Goal: Transaction & Acquisition: Purchase product/service

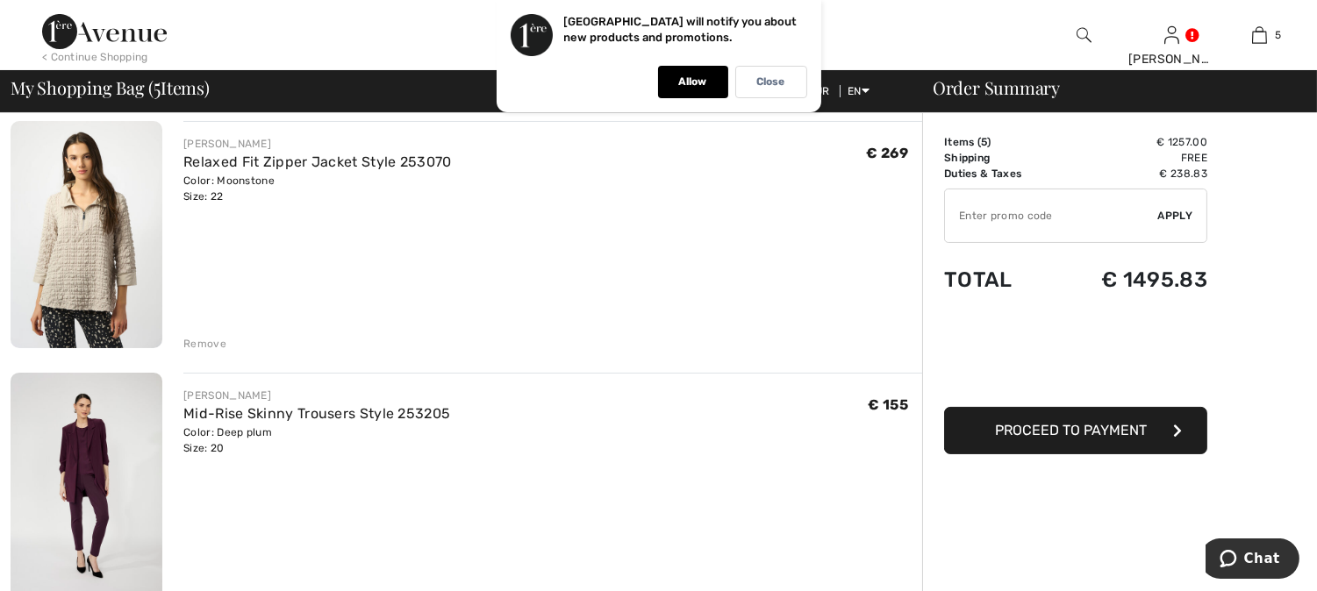
scroll to position [390, 0]
click at [204, 345] on div "Remove" at bounding box center [204, 343] width 43 height 16
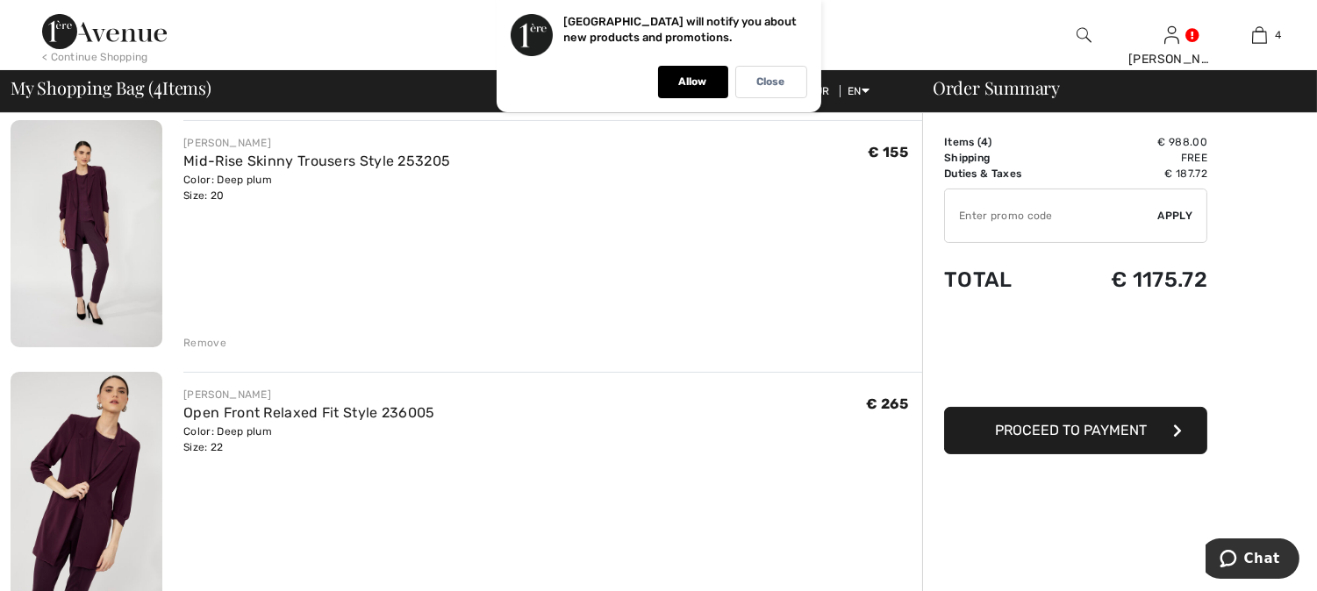
click at [89, 188] on img at bounding box center [87, 234] width 152 height 228
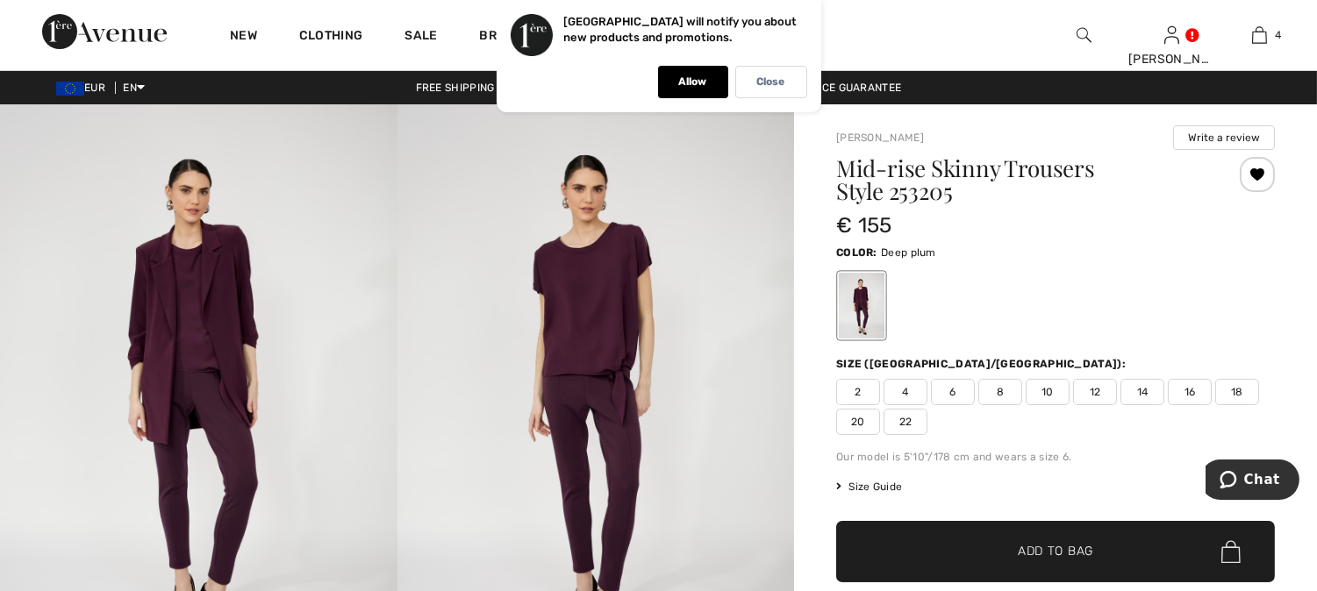
scroll to position [68, 0]
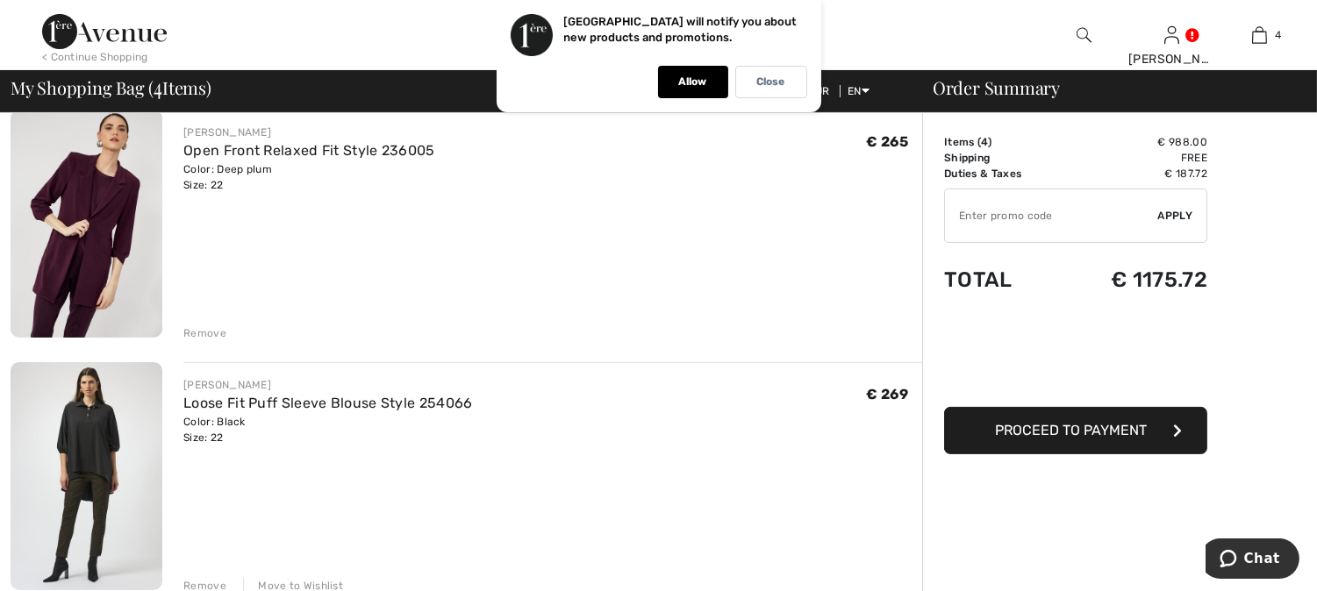
scroll to position [711, 0]
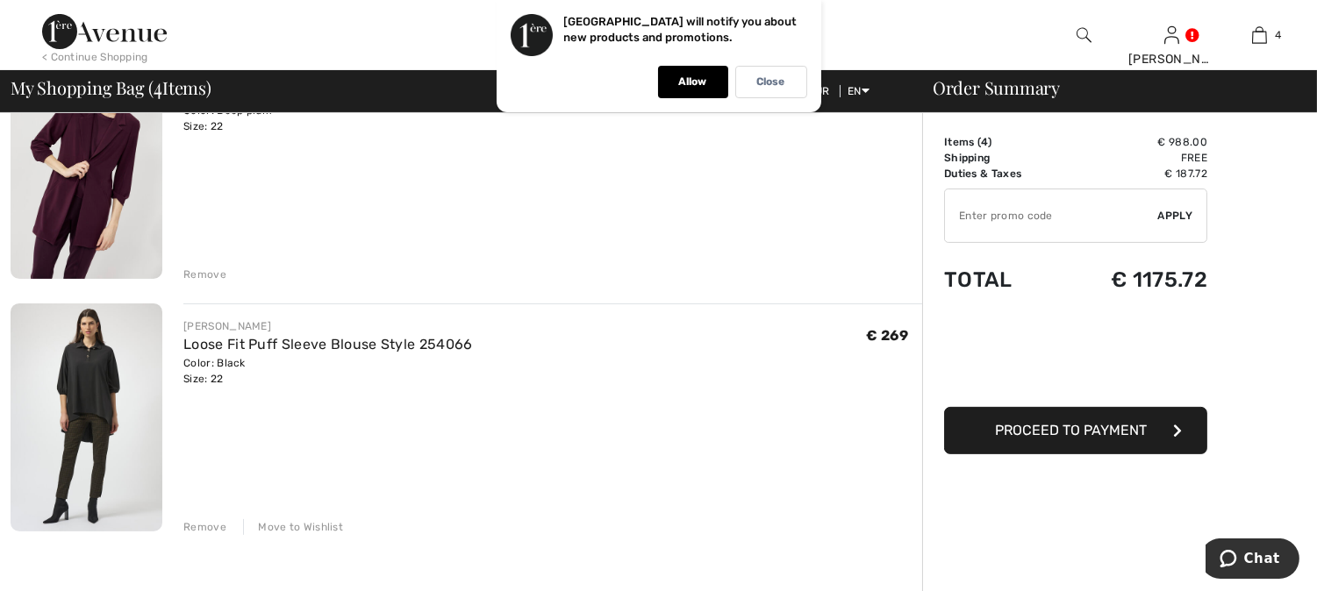
click at [86, 366] on img at bounding box center [87, 417] width 152 height 227
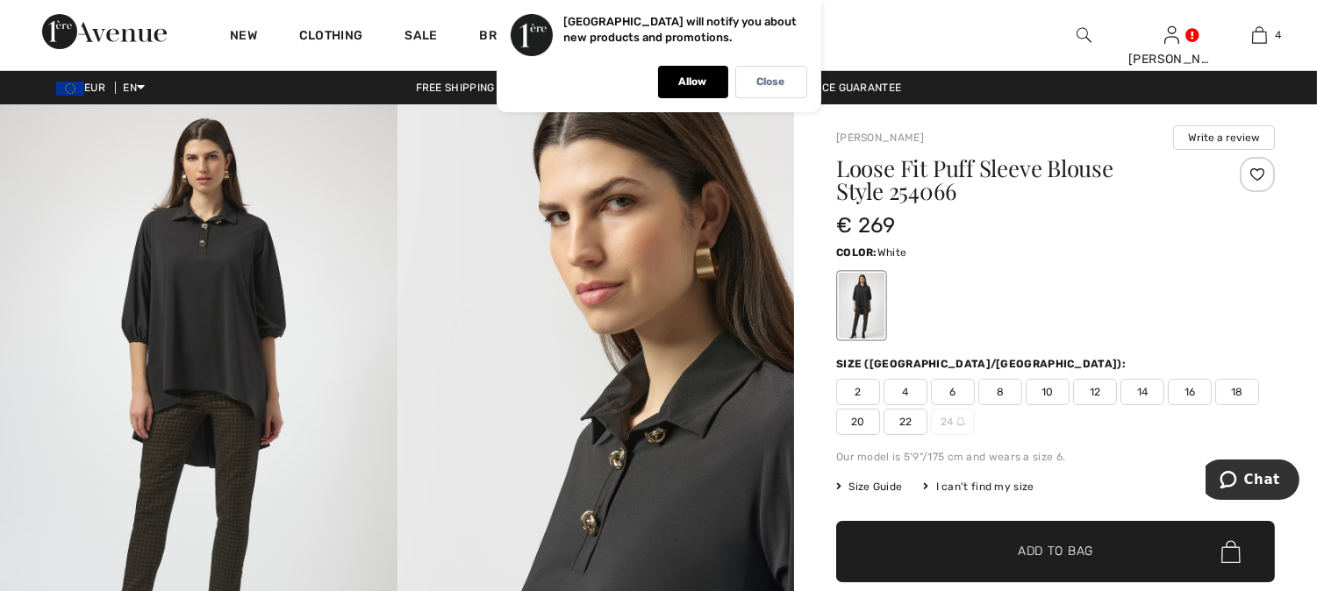
click at [916, 302] on div at bounding box center [913, 306] width 46 height 66
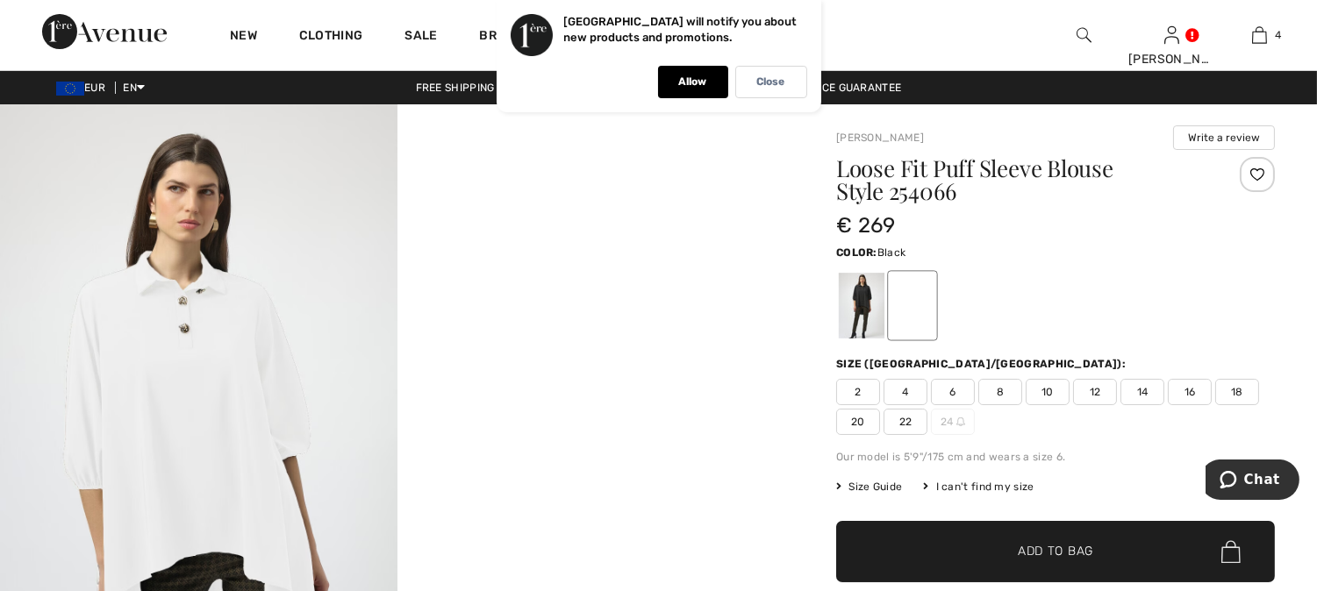
click at [864, 295] on div at bounding box center [862, 306] width 46 height 66
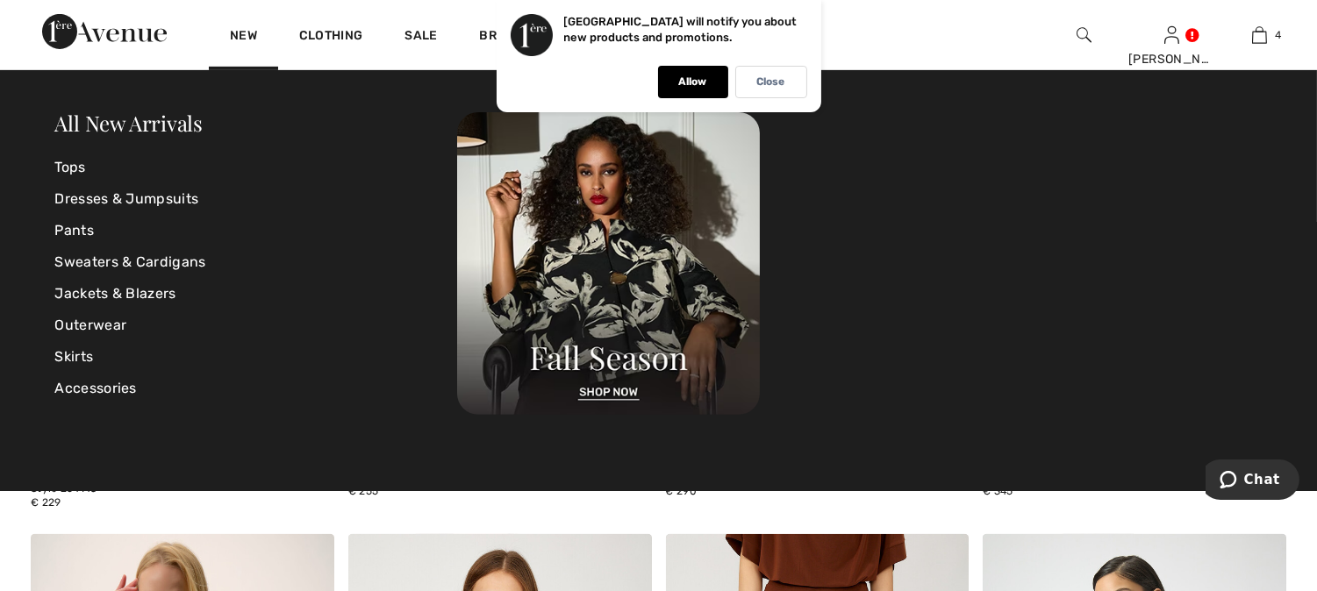
click at [240, 26] on div "New" at bounding box center [243, 35] width 69 height 70
click at [160, 126] on link "All New Arrivals" at bounding box center [128, 123] width 147 height 28
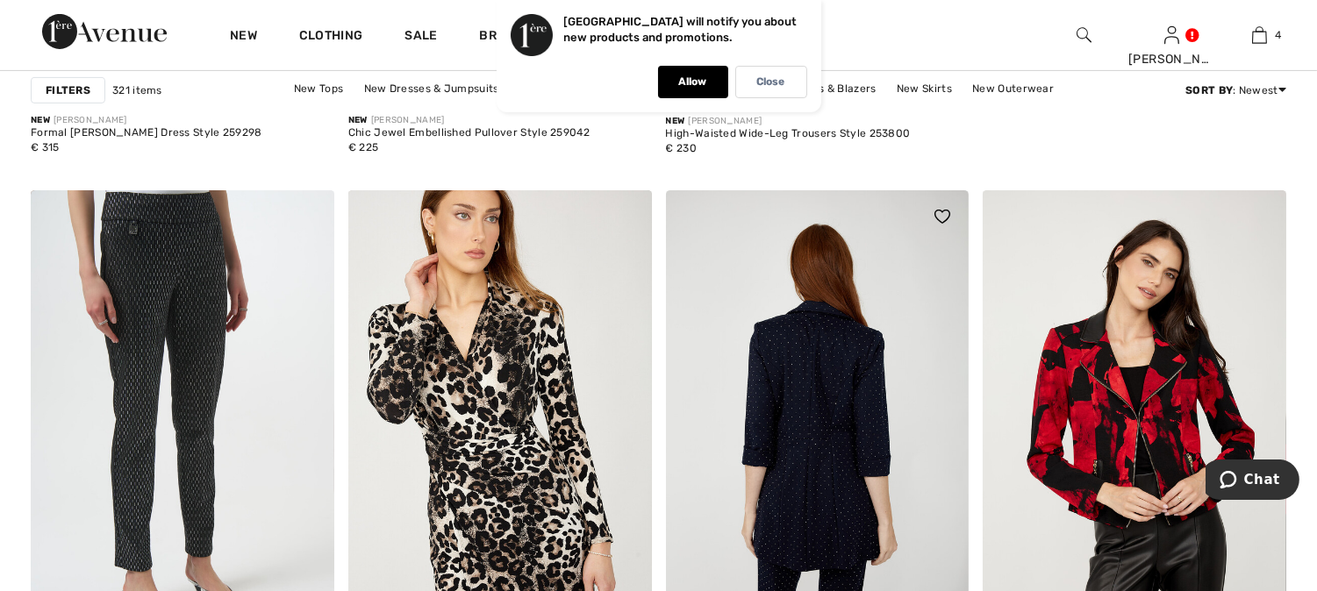
scroll to position [1267, 0]
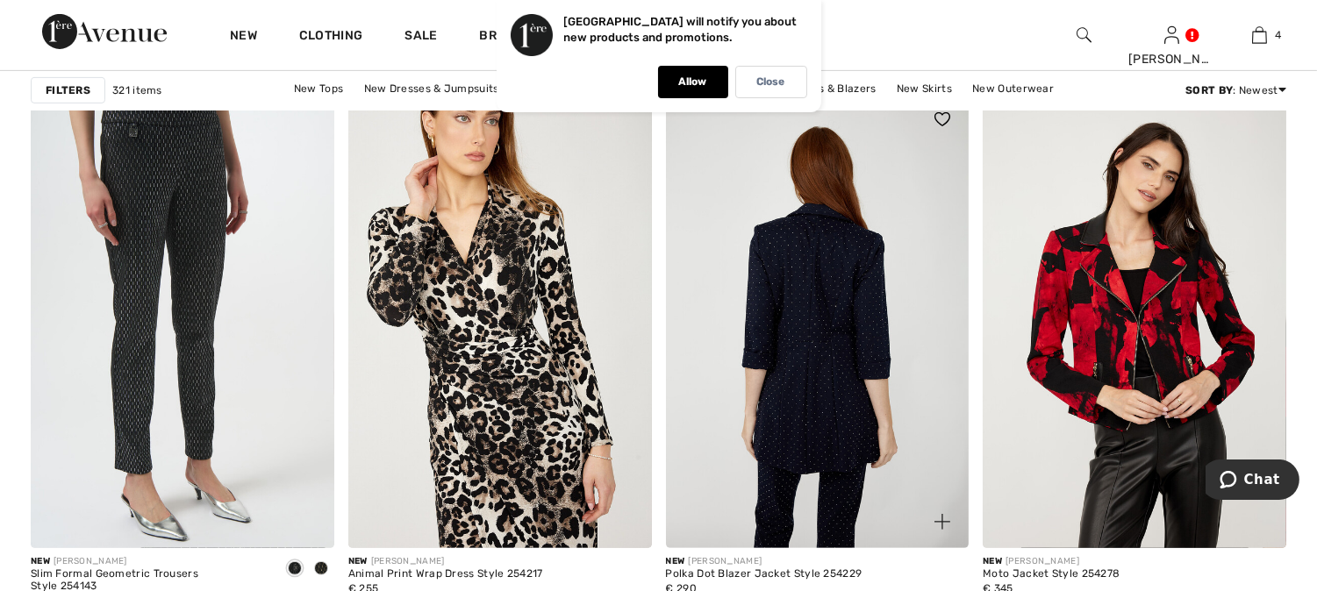
click at [817, 375] on img at bounding box center [818, 320] width 304 height 455
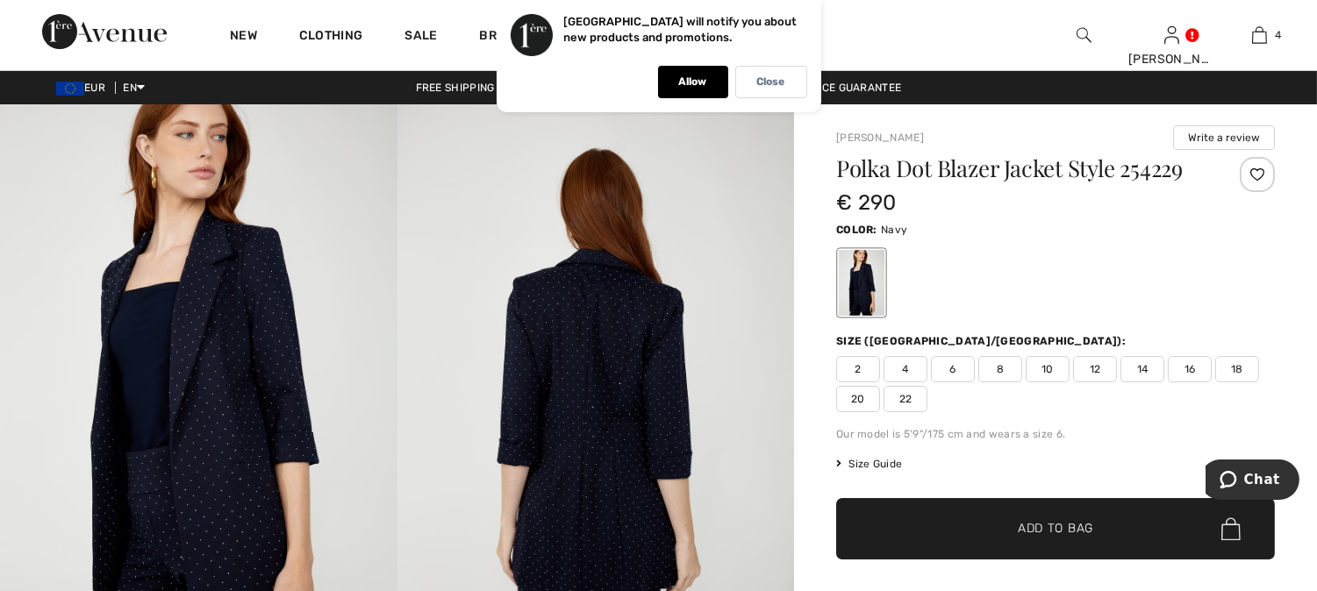
click at [601, 430] on img at bounding box center [595, 402] width 397 height 596
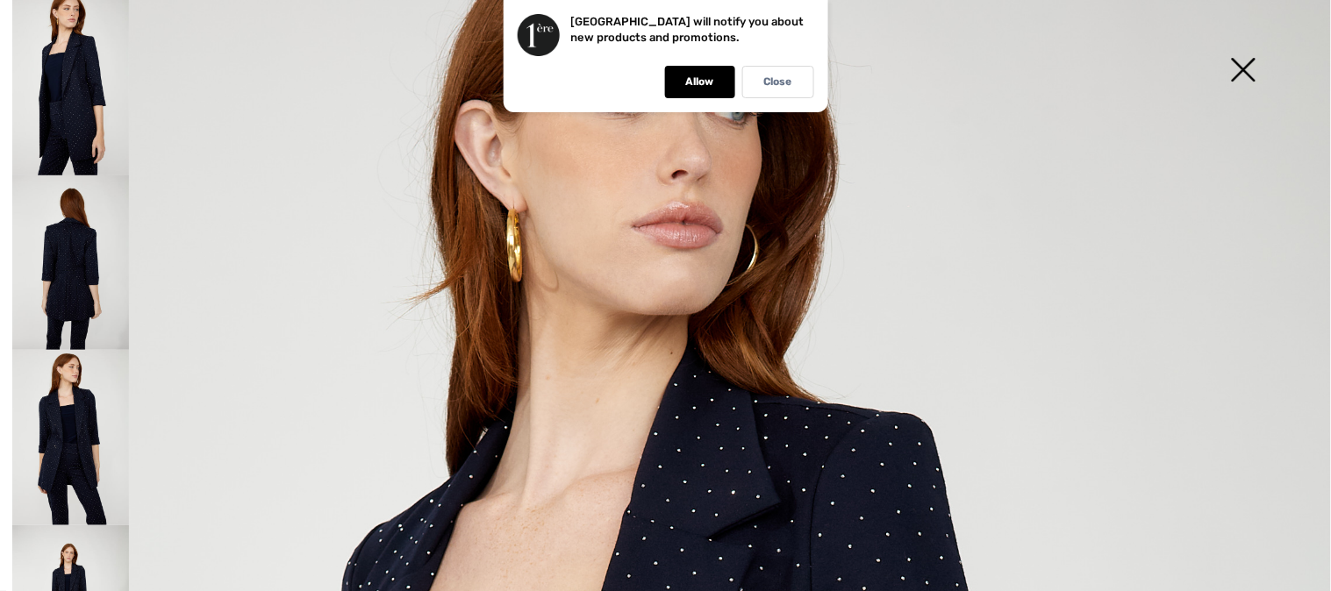
click at [84, 270] on img at bounding box center [70, 262] width 117 height 175
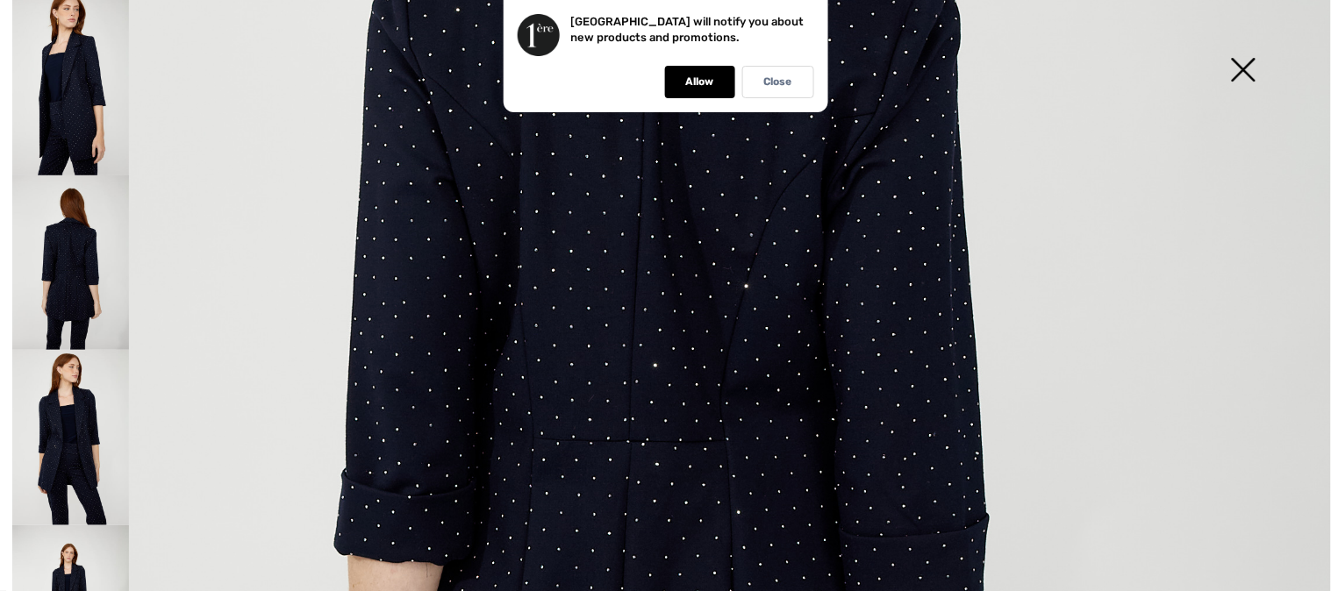
scroll to position [584, 0]
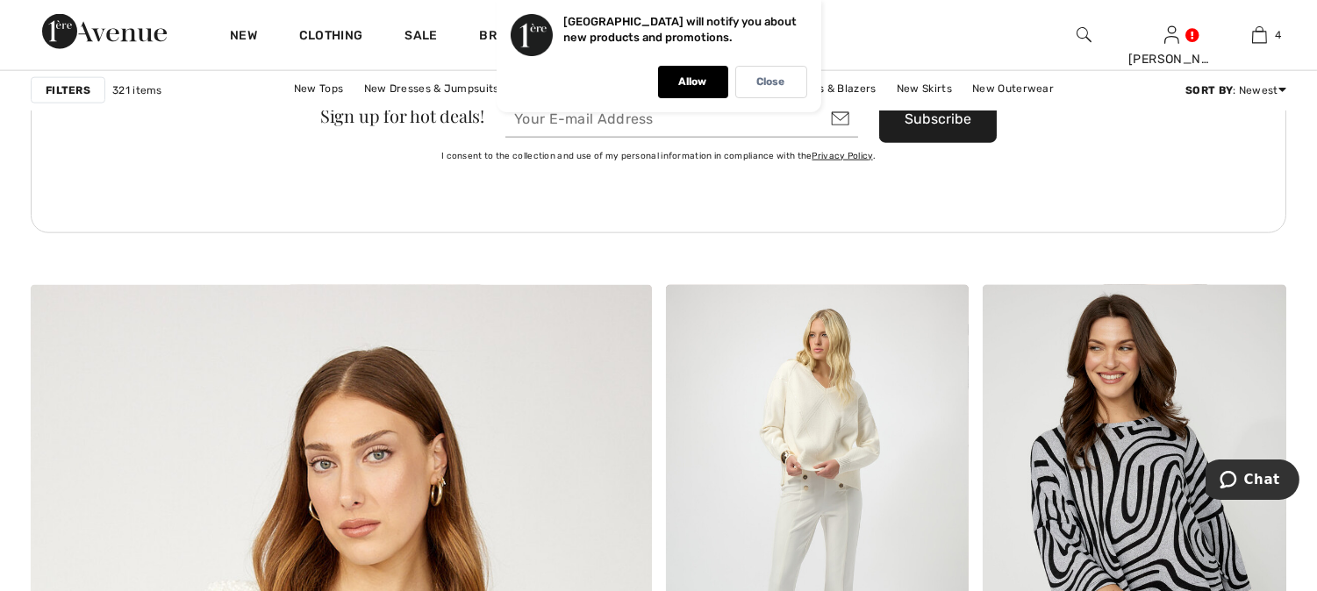
scroll to position [4191, 0]
